Goal: Obtain resource: Download file/media

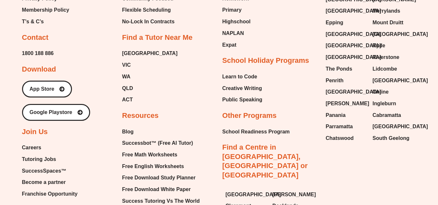
scroll to position [2685, 0]
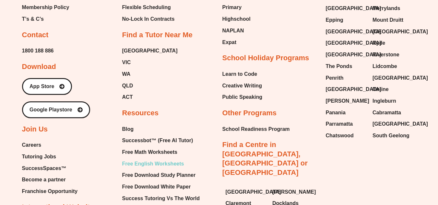
click at [157, 164] on span "Free English Worksheets" at bounding box center [153, 164] width 62 height 10
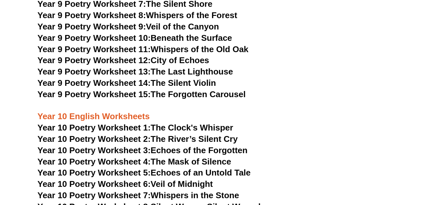
scroll to position [4698, 0]
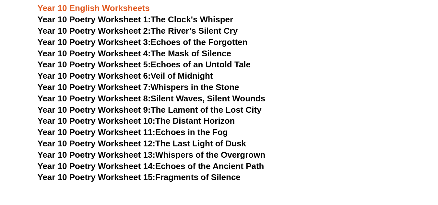
click at [179, 116] on link "Year 10 Poetry Worksheet 10: The Distant Horizon" at bounding box center [136, 121] width 197 height 10
